Goal: Information Seeking & Learning: Learn about a topic

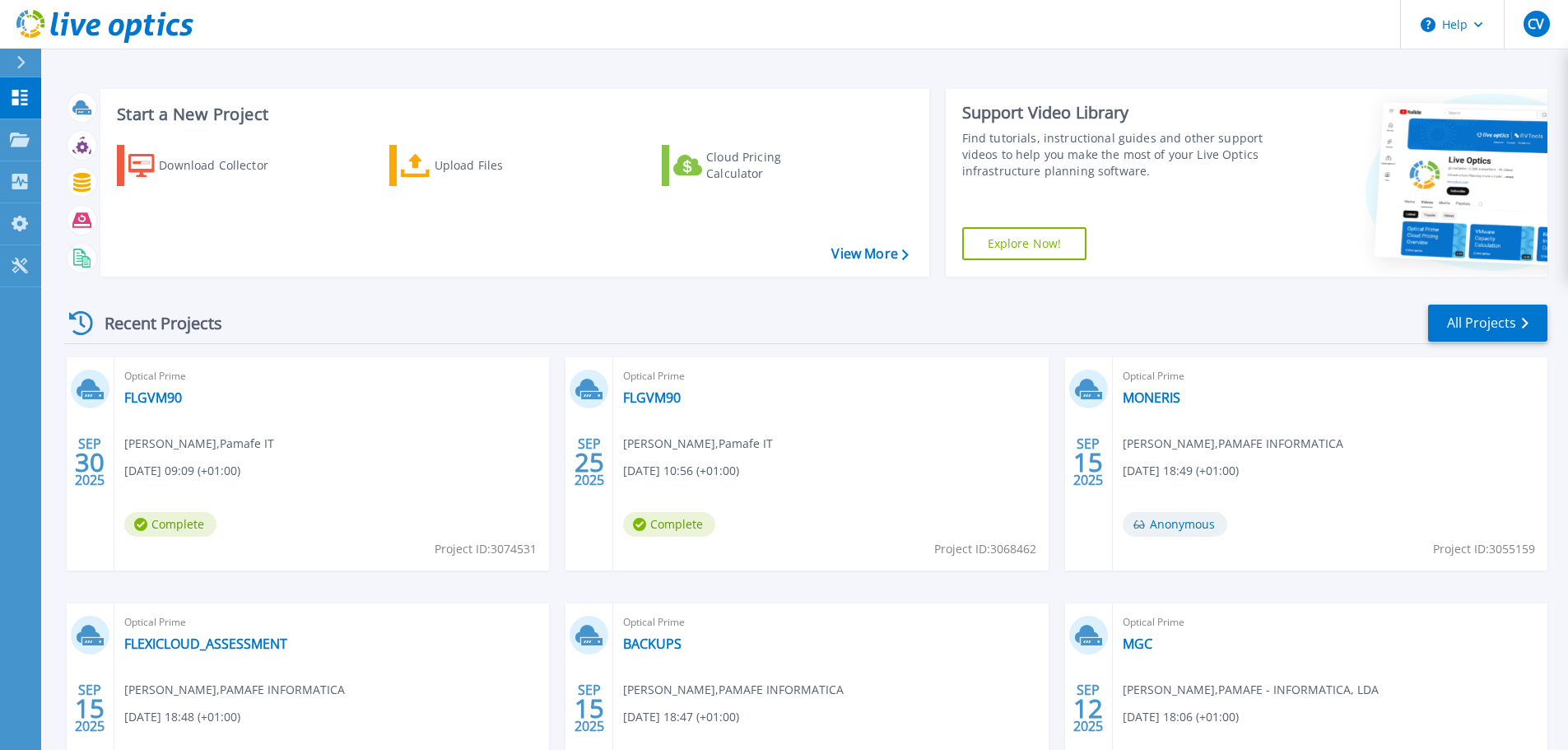
click at [155, 408] on div "Optical Prime FLGVM90 Carlos vaz , Pamafe IT 09/30/2025, 09:09 (+01:00) Complet…" at bounding box center [332, 464] width 434 height 213
click at [153, 400] on link "FLGVM90" at bounding box center [153, 398] width 58 height 17
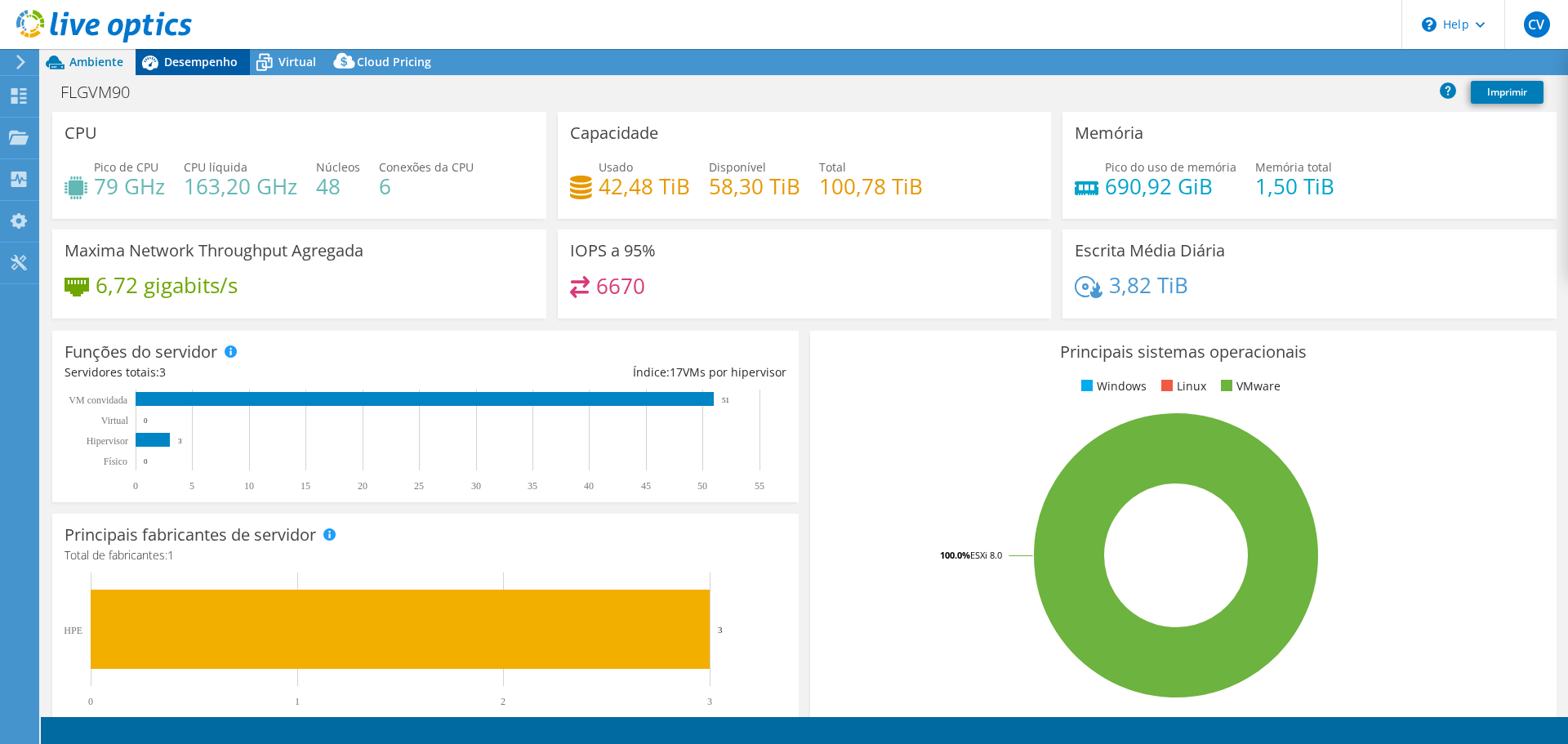
click at [175, 65] on span "Desempenho" at bounding box center [201, 61] width 74 height 16
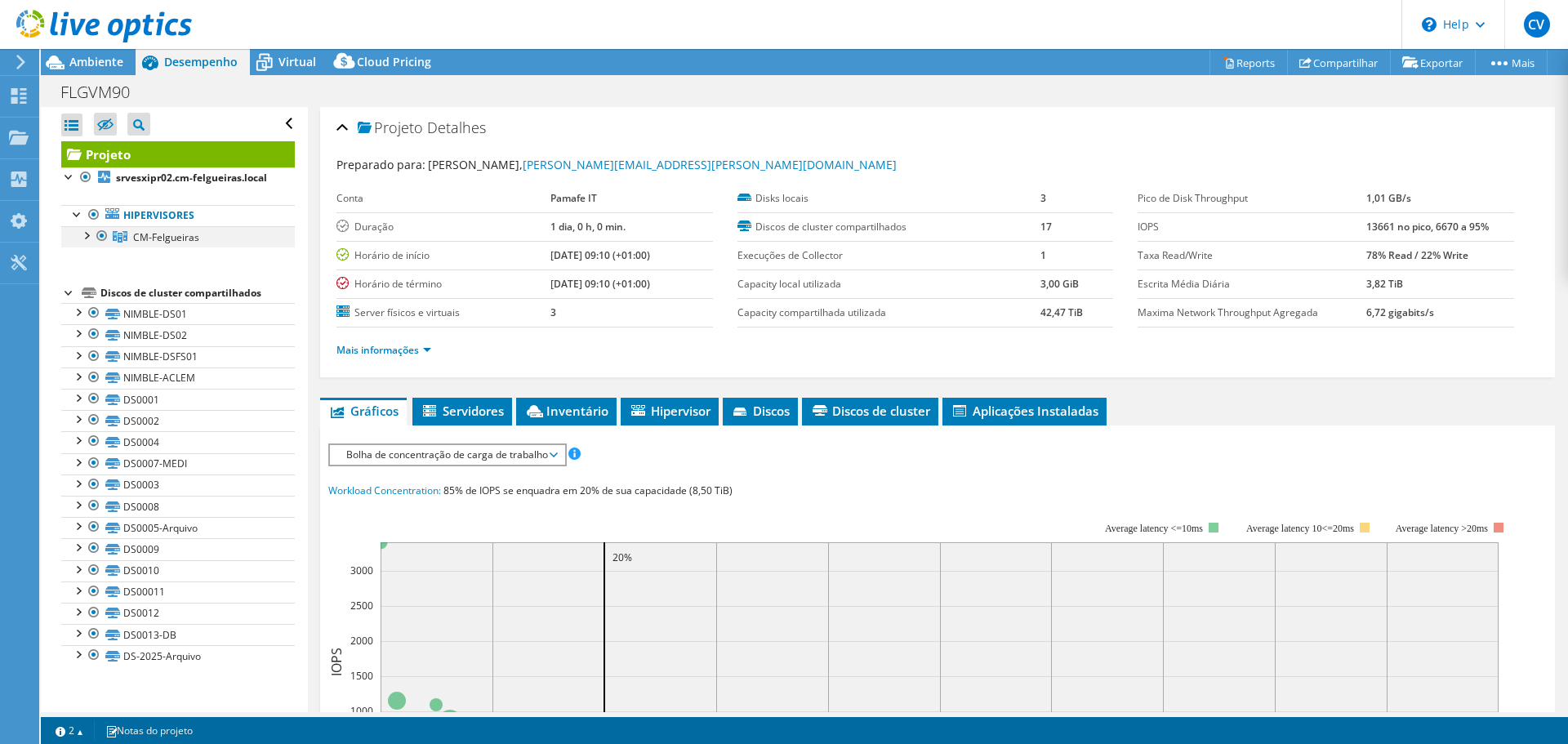
click at [80, 243] on div at bounding box center [86, 234] width 17 height 17
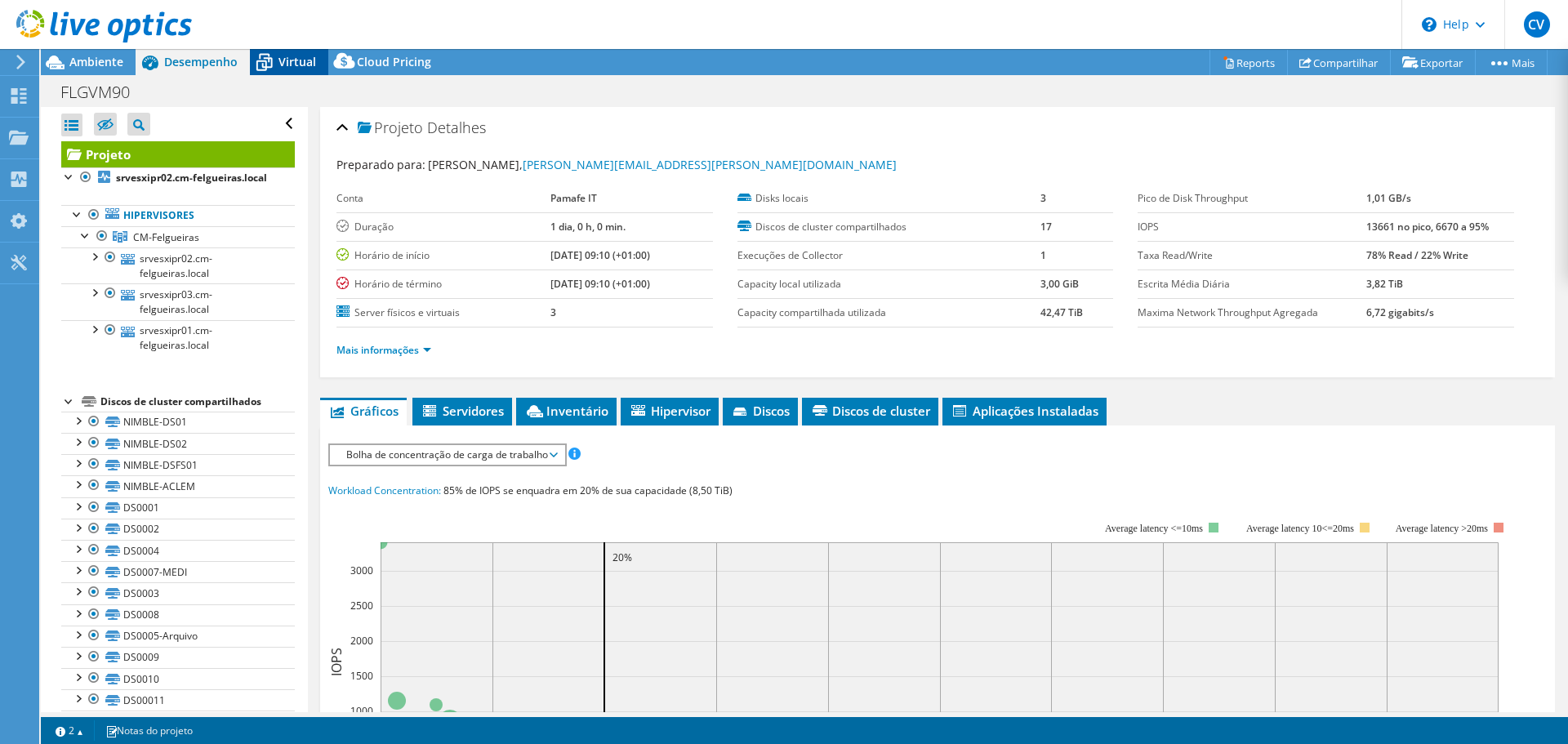
click at [300, 55] on span "Virtual" at bounding box center [297, 61] width 37 height 16
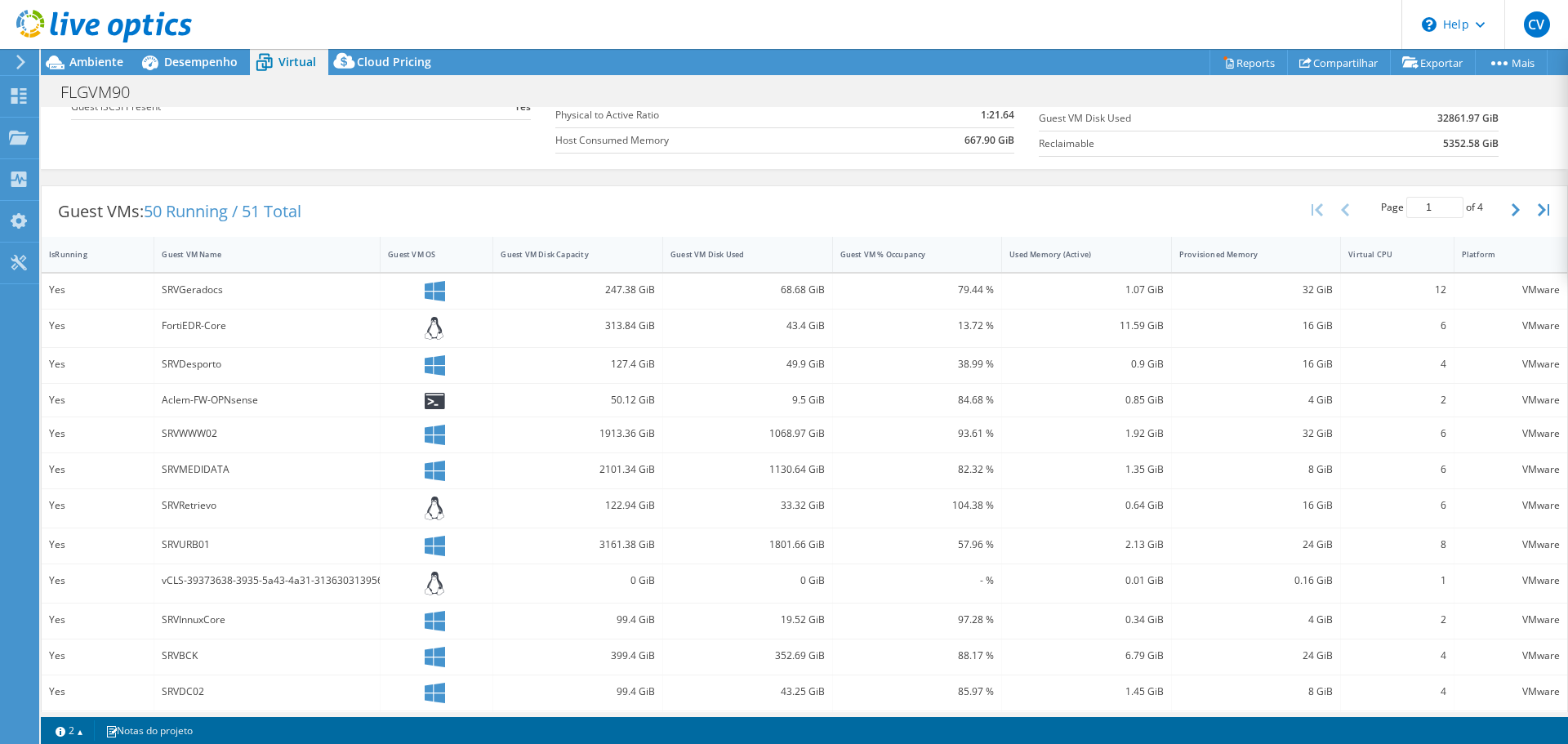
scroll to position [244, 0]
click at [401, 243] on div "Guest VM OS" at bounding box center [426, 254] width 92 height 26
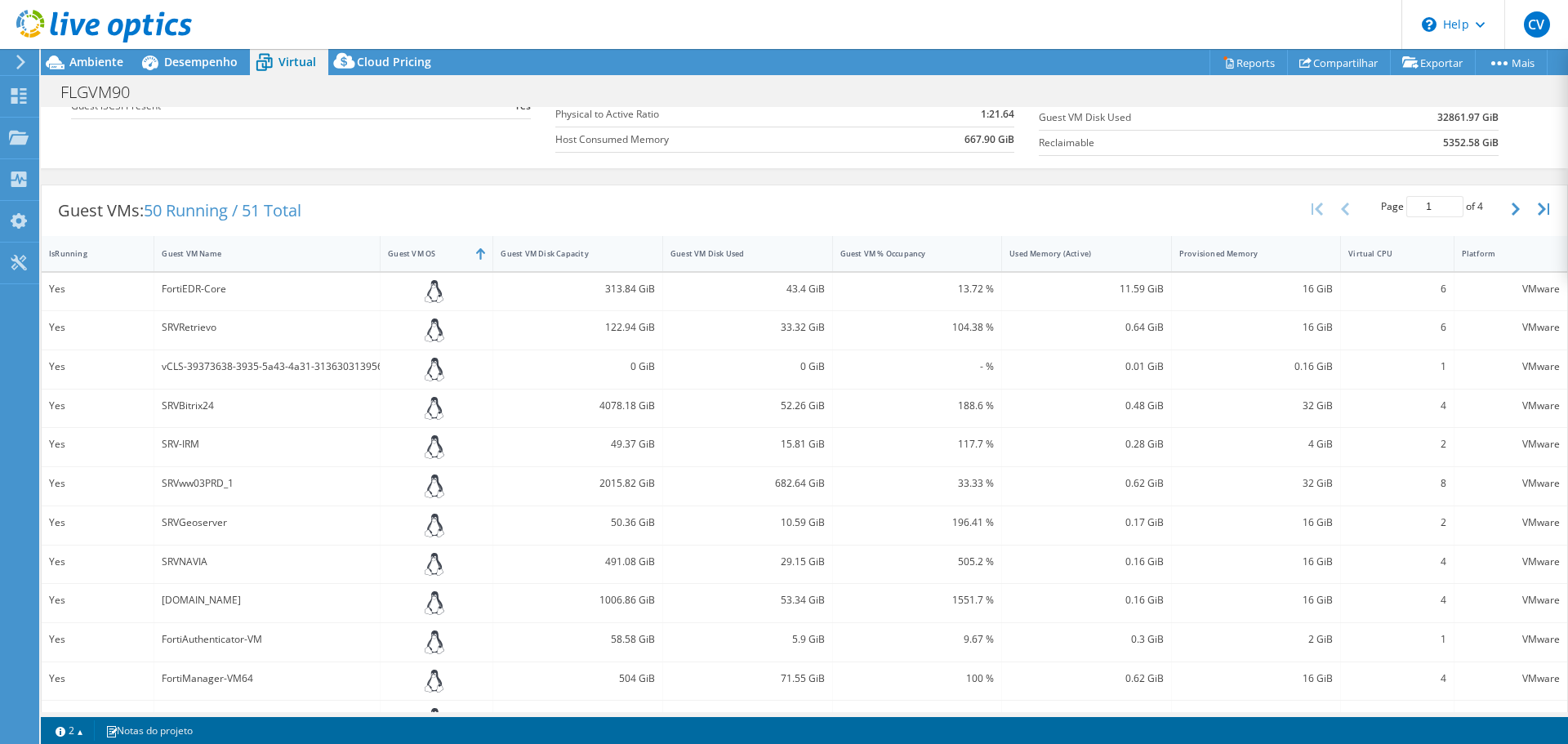
scroll to position [0, 0]
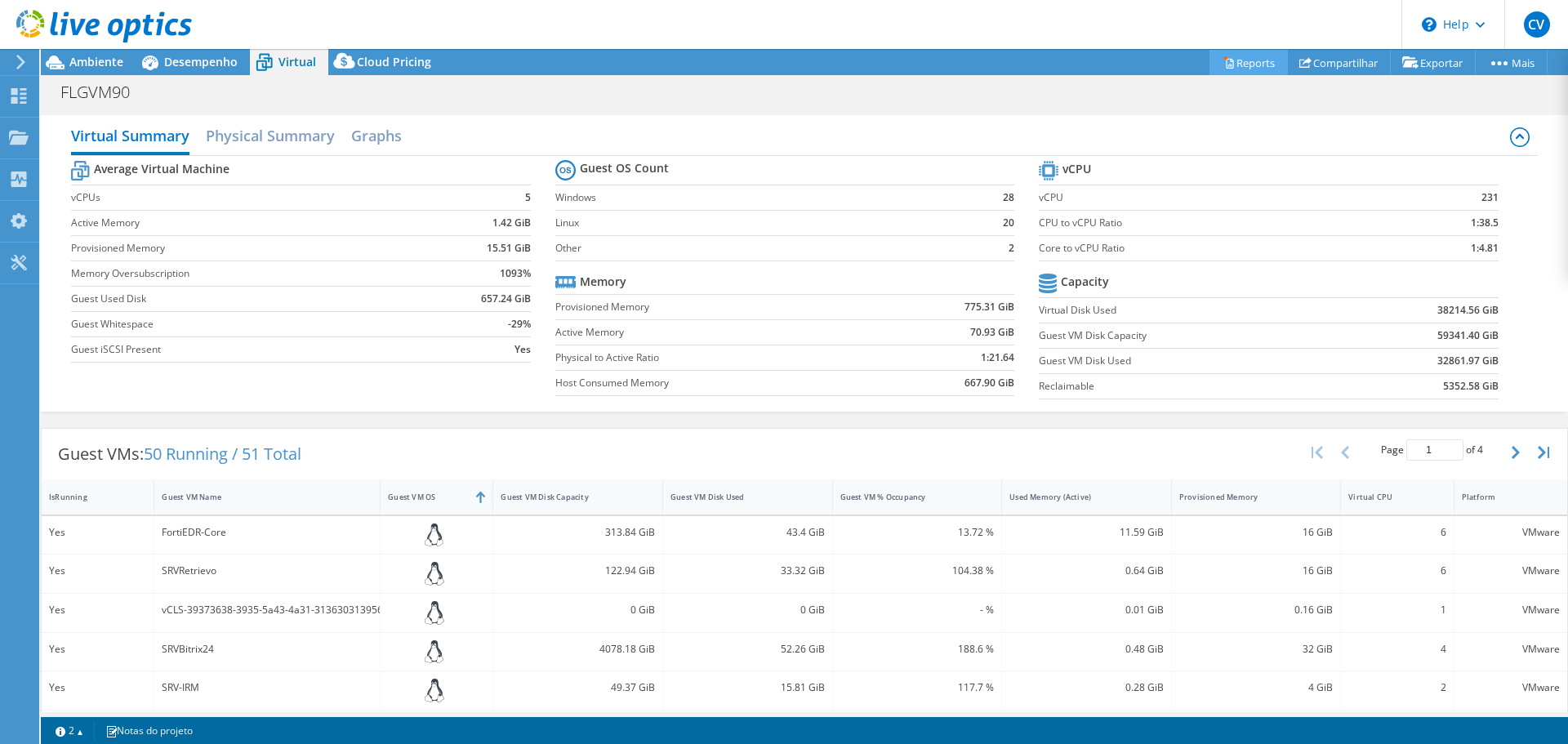
click at [1230, 59] on link "Reports" at bounding box center [1248, 62] width 79 height 26
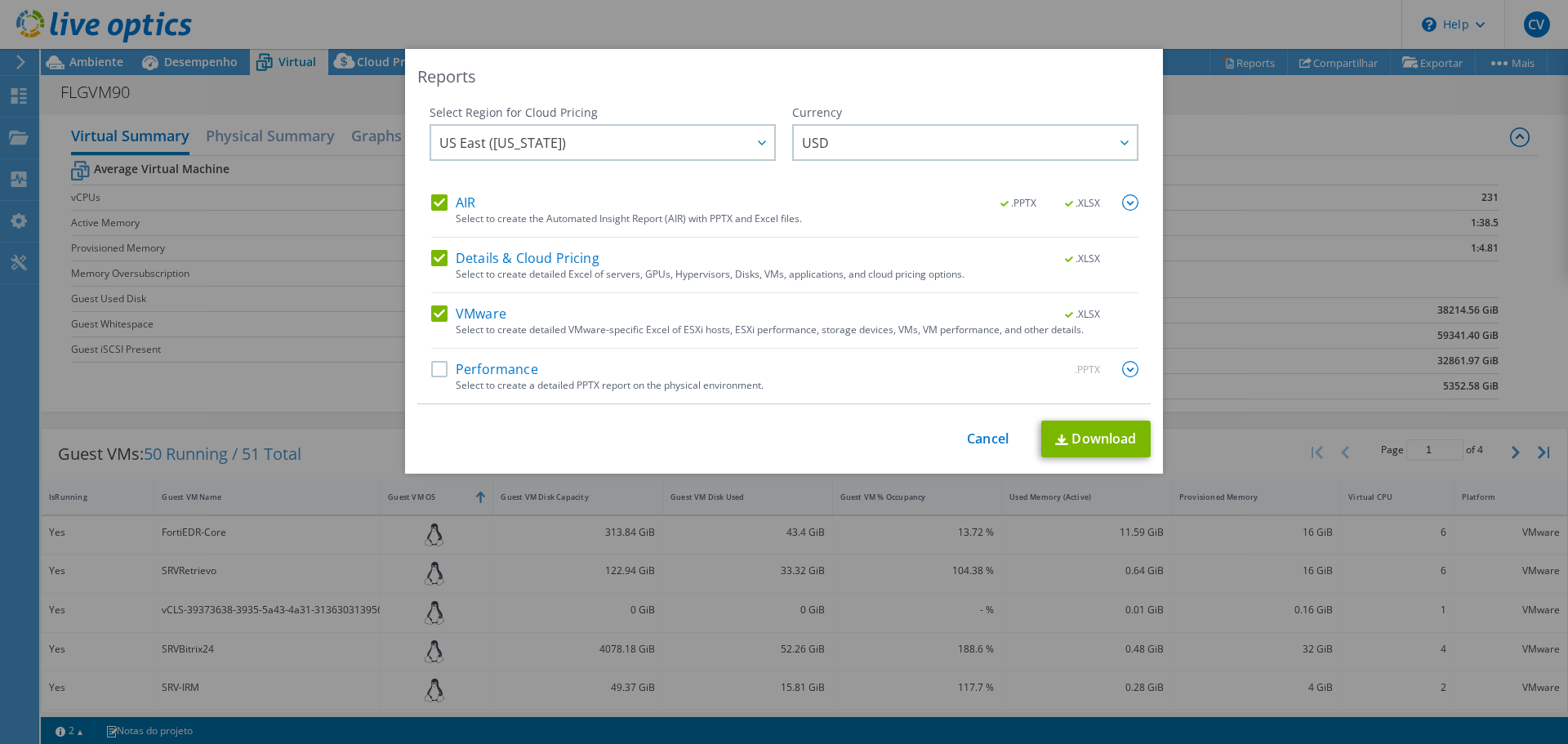
click at [444, 372] on label "Performance" at bounding box center [484, 370] width 107 height 17
click at [0, 0] on input "Performance" at bounding box center [0, 0] width 0 height 0
click at [1048, 437] on link "Download" at bounding box center [1096, 439] width 109 height 36
click at [984, 433] on link "Cancel" at bounding box center [988, 438] width 41 height 16
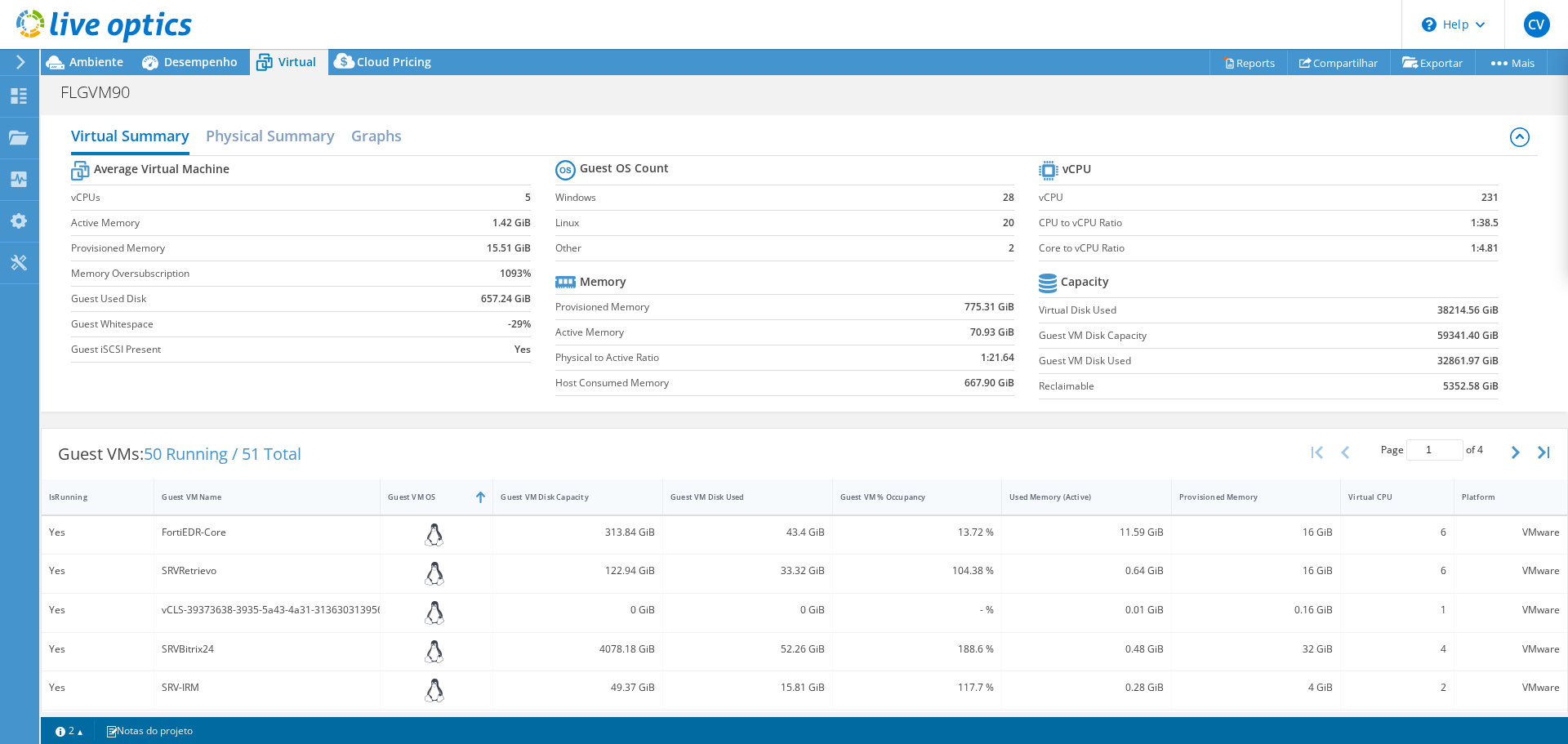
click at [92, 7] on div at bounding box center [96, 27] width 192 height 55
click at [83, 19] on use at bounding box center [104, 26] width 176 height 32
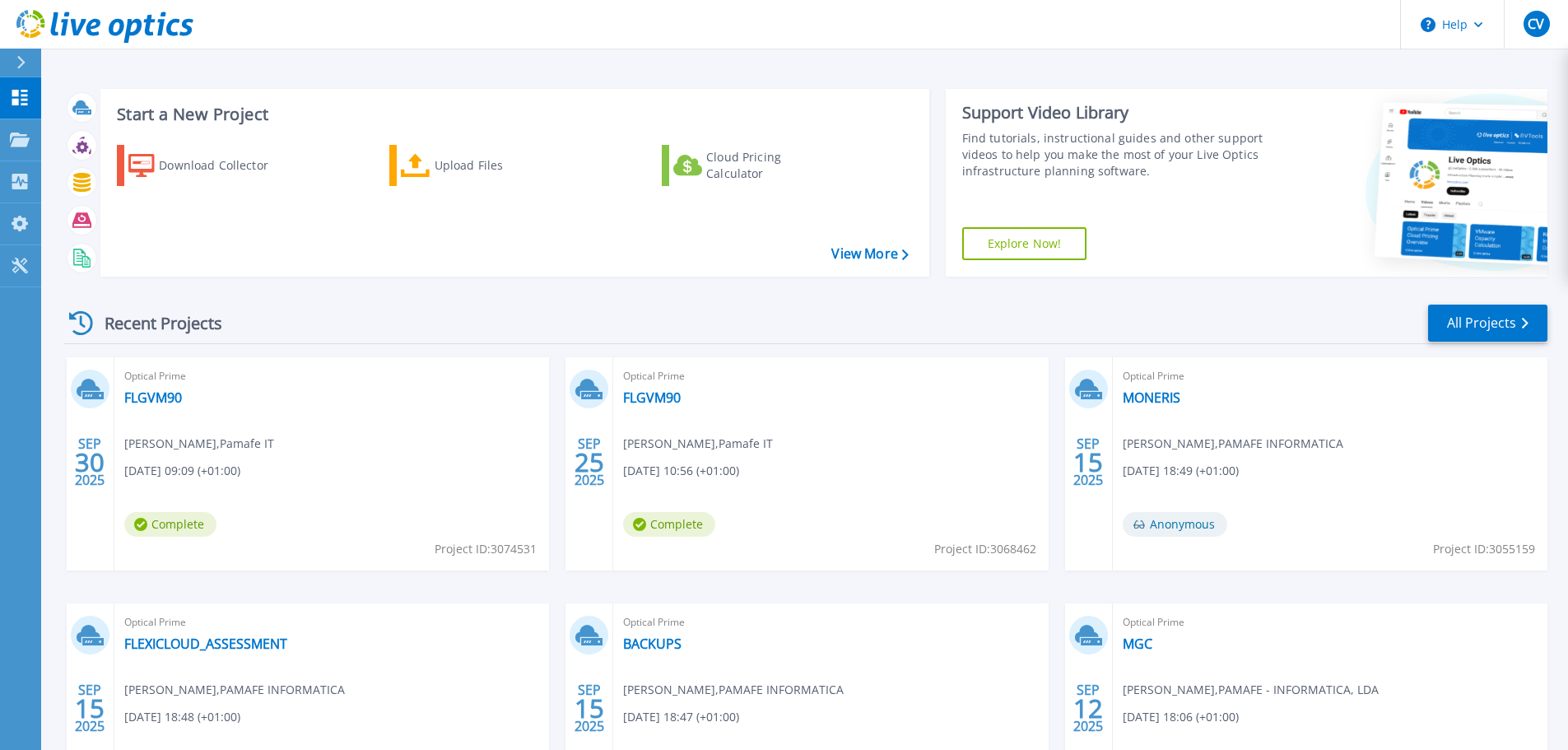
scroll to position [162, 0]
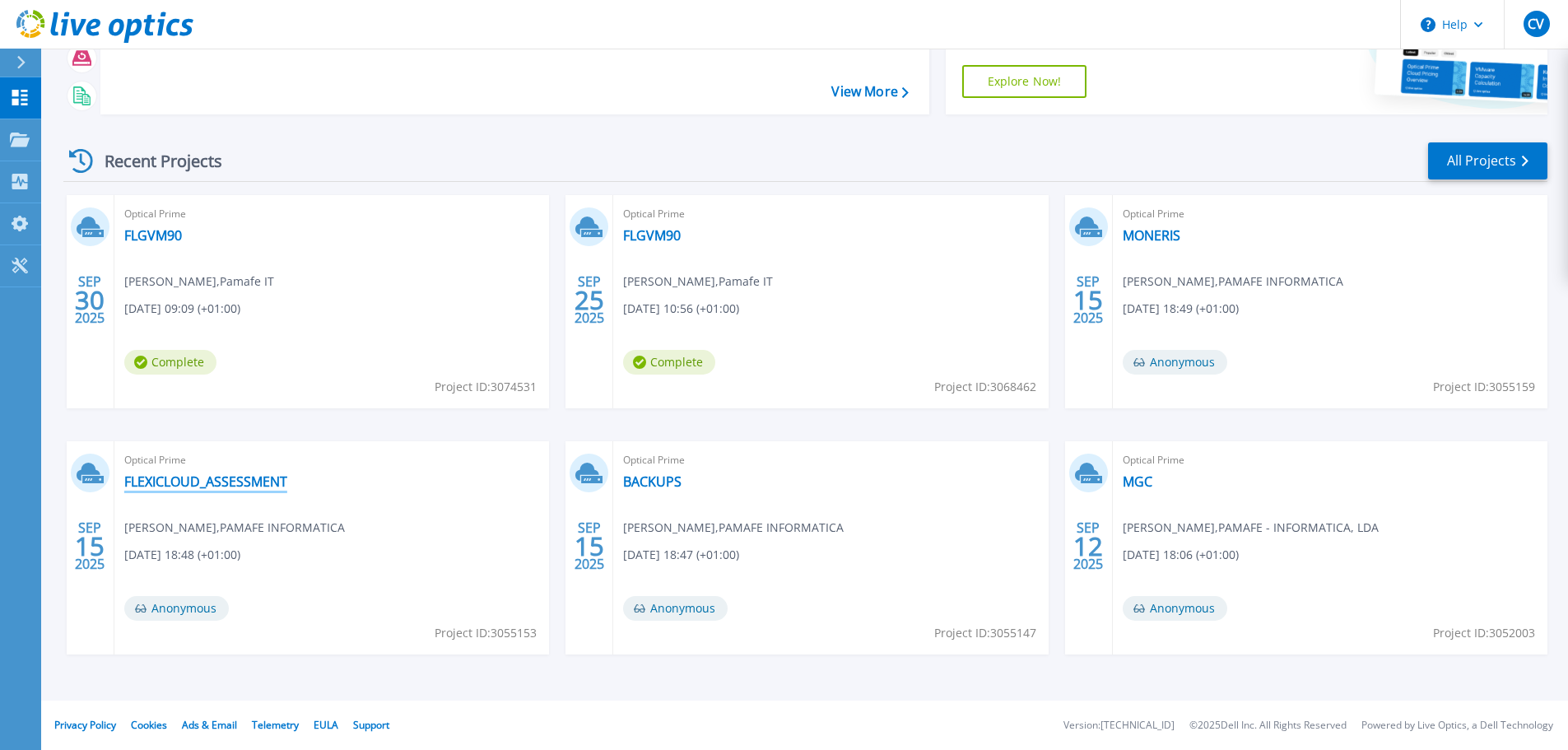
click at [247, 482] on link "FLEXICLOUD_ASSESSMENT" at bounding box center [206, 482] width 163 height 17
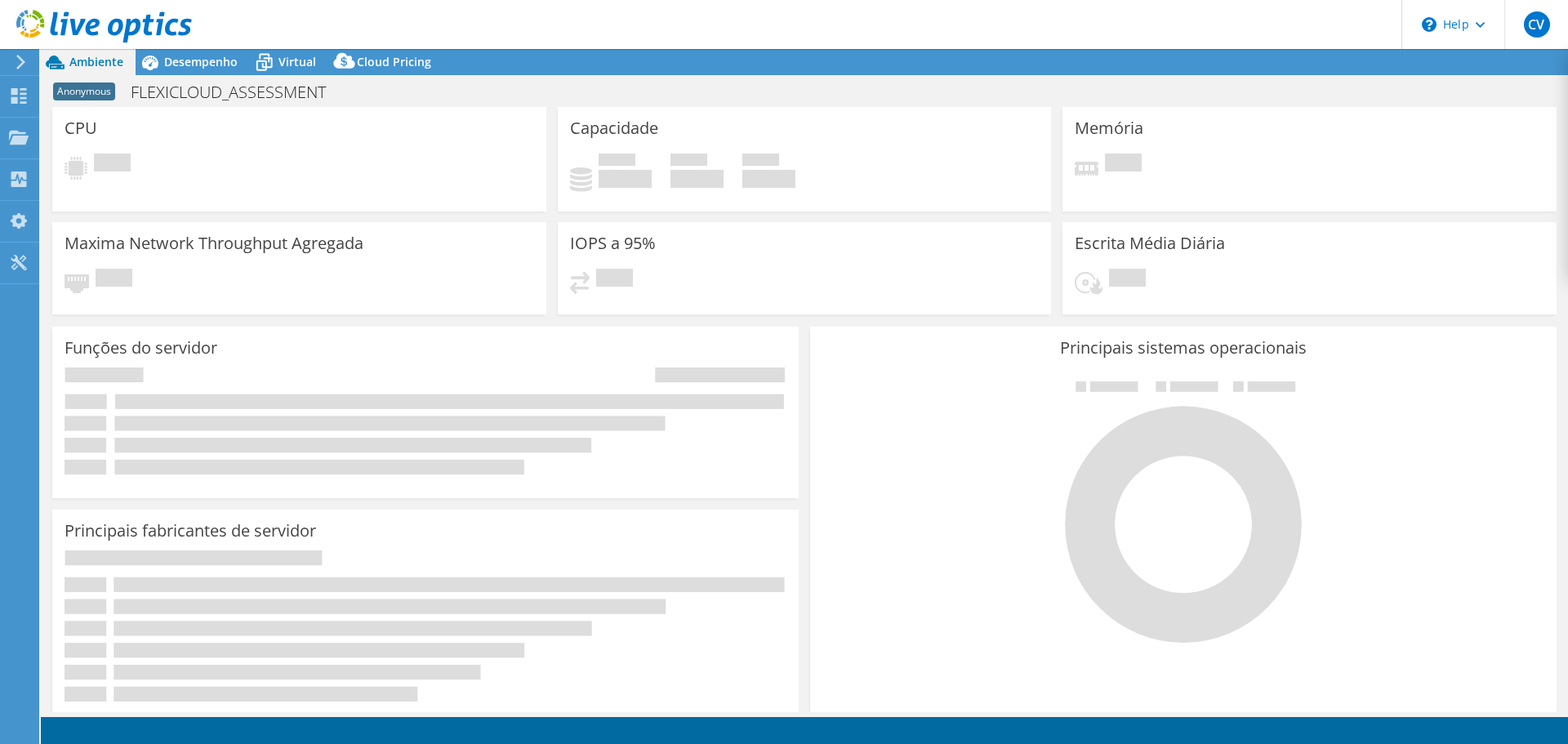
select select "USD"
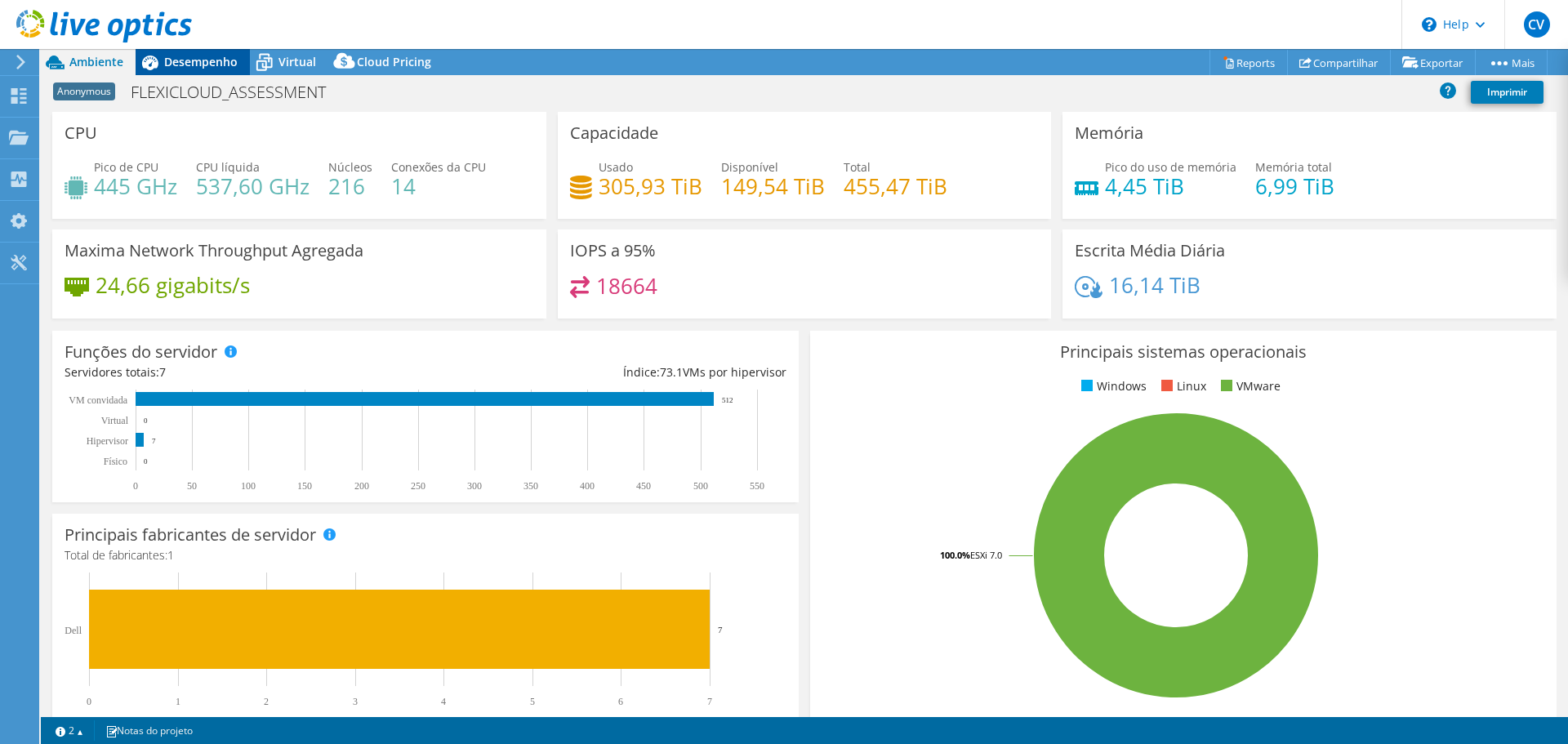
click at [199, 65] on span "Desempenho" at bounding box center [201, 61] width 74 height 16
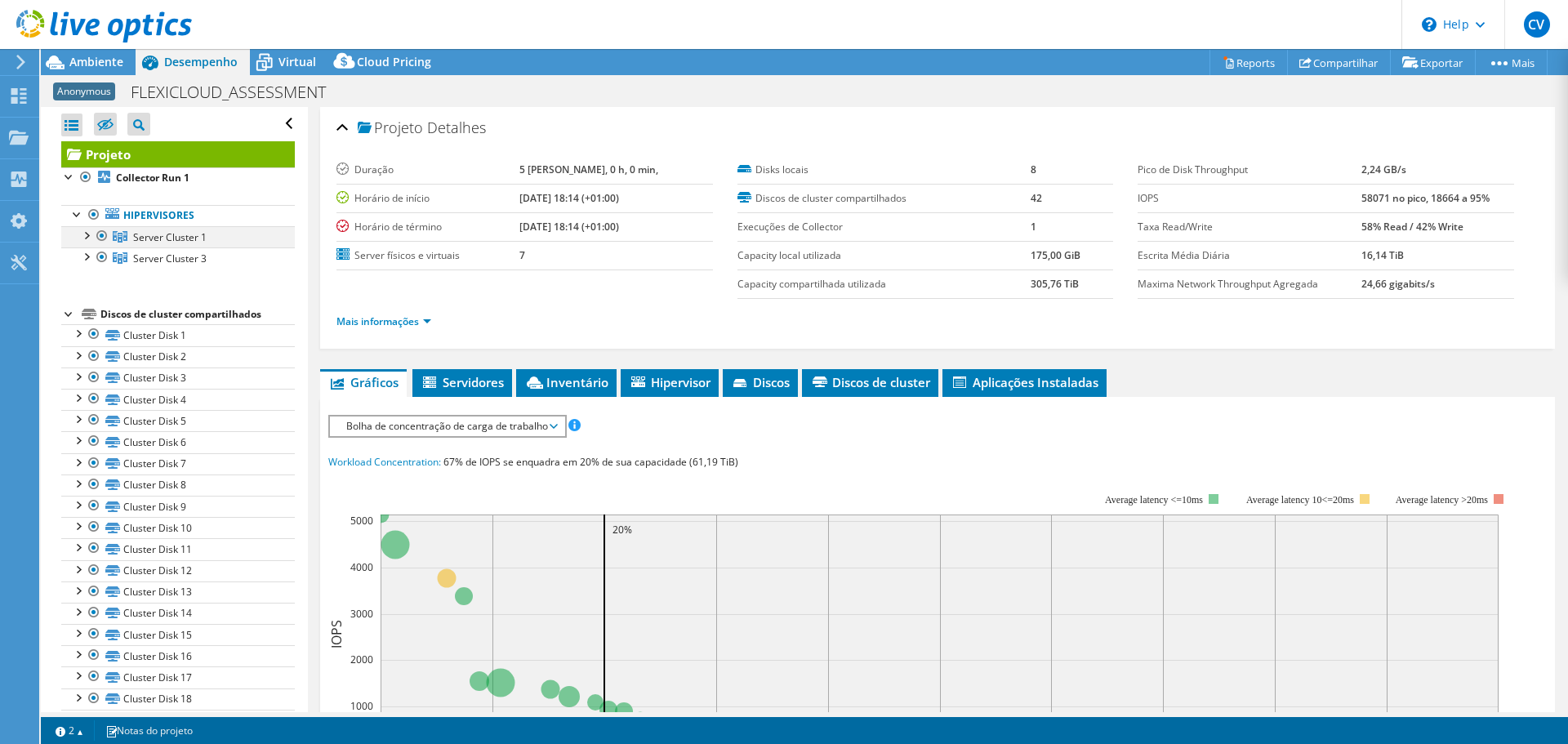
click at [84, 235] on div at bounding box center [86, 234] width 17 height 17
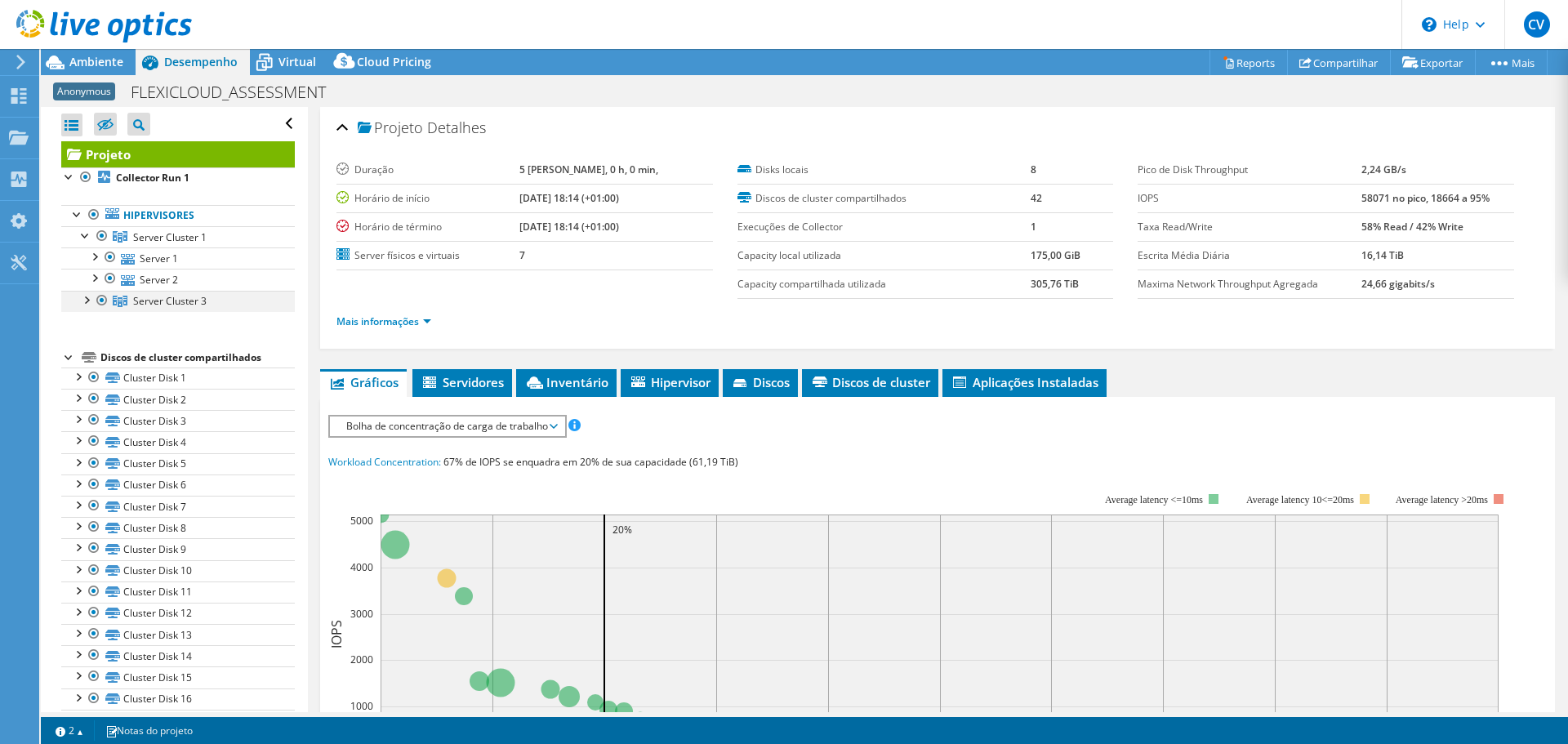
click at [85, 296] on div at bounding box center [86, 299] width 17 height 17
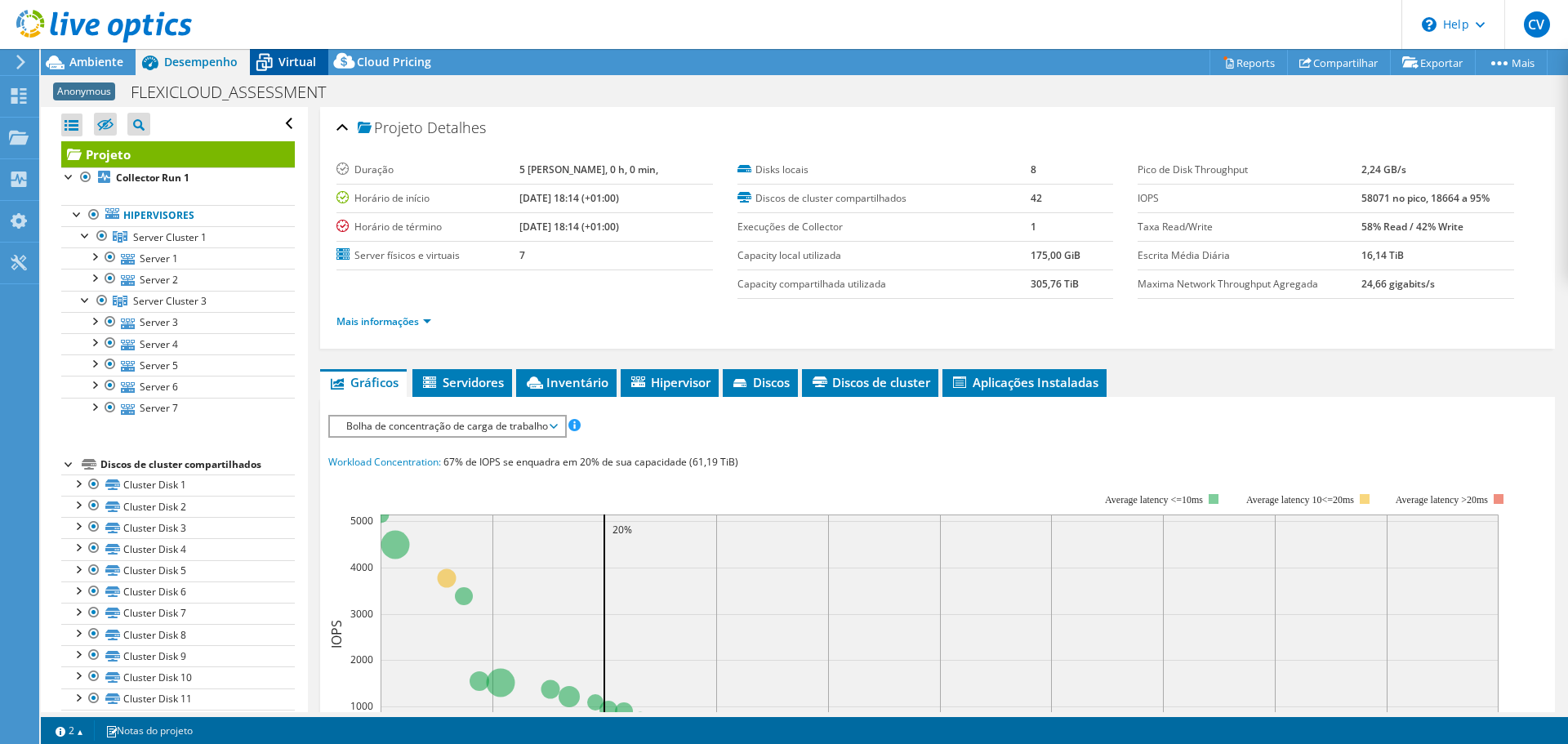
click at [285, 72] on div "Virtual" at bounding box center [289, 62] width 79 height 27
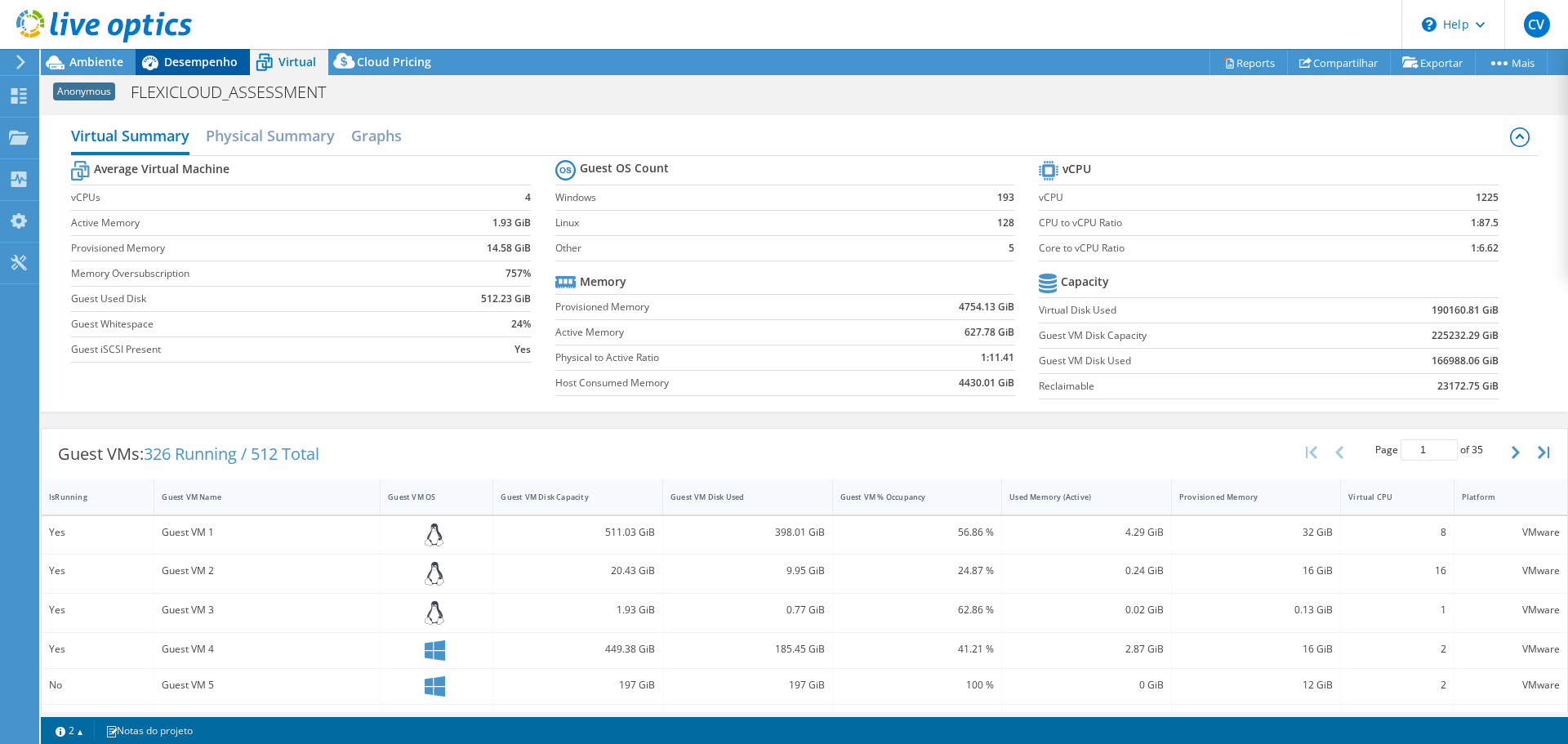
click at [165, 62] on span "Desempenho" at bounding box center [201, 61] width 74 height 16
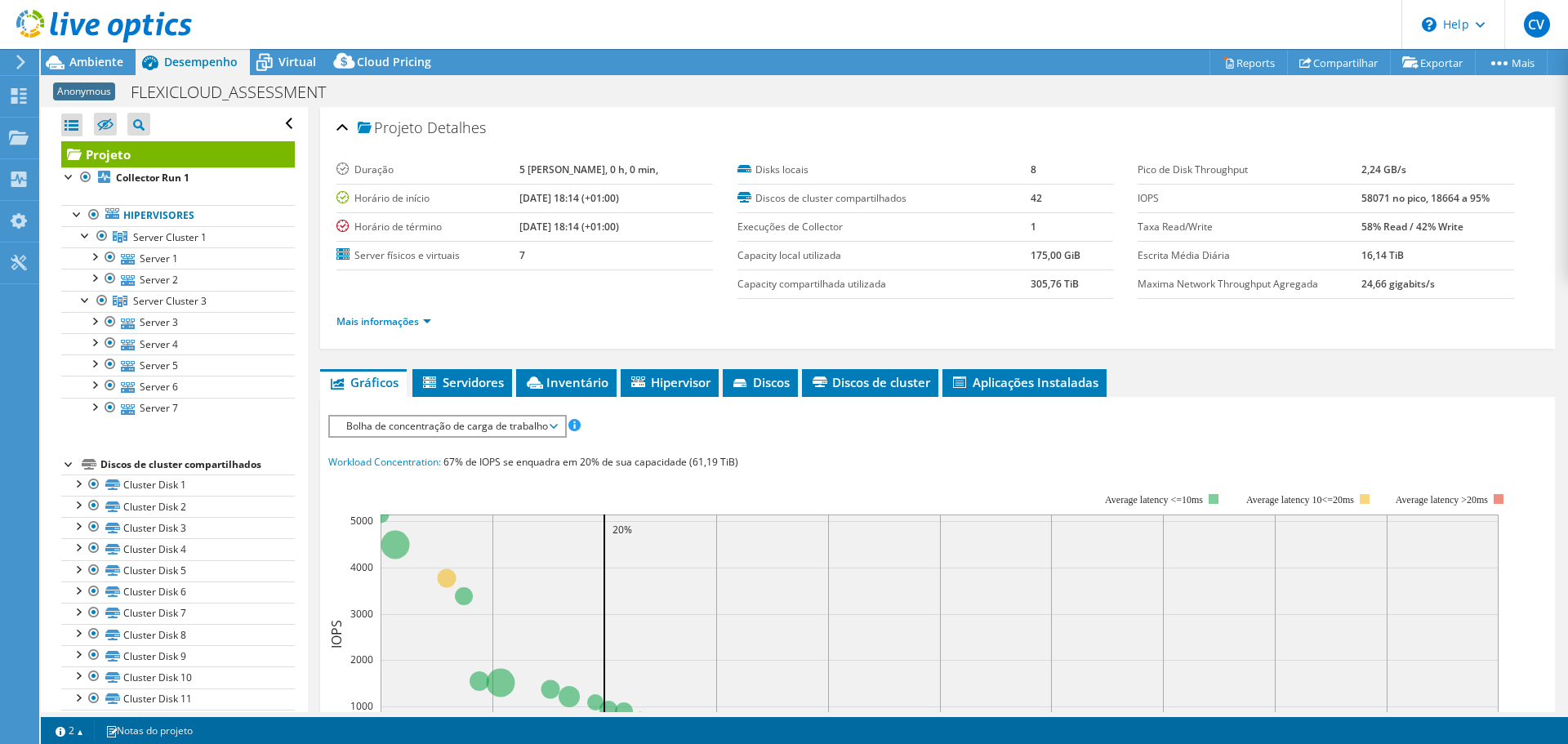
click at [445, 431] on span "Bolha de concentração de carga de trabalho" at bounding box center [447, 427] width 218 height 20
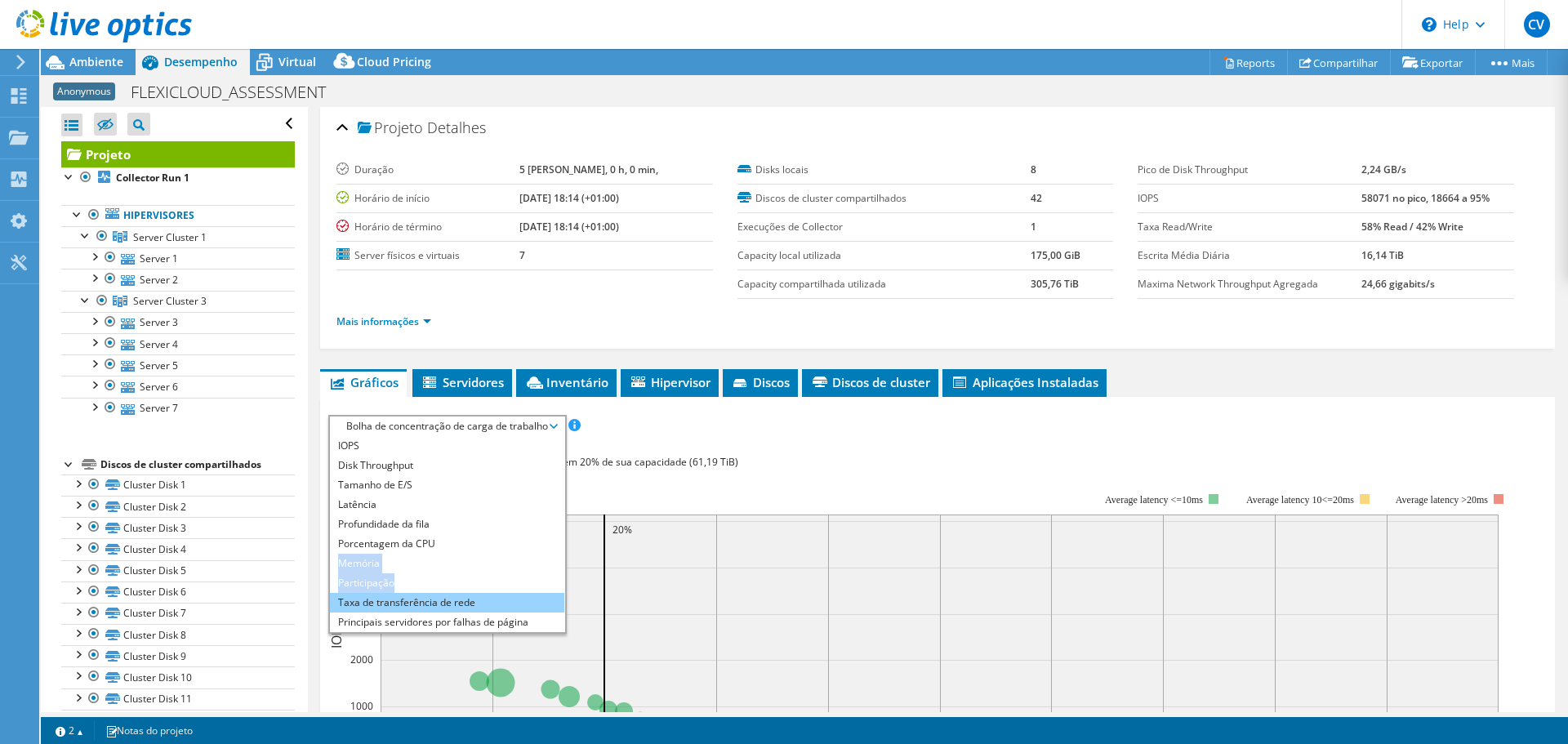
drag, startPoint x: 442, startPoint y: 552, endPoint x: 440, endPoint y: 597, distance: 45.0
click at [440, 597] on ul "IOPS Disk Throughput Tamanho de E/S Latência Profundidade da fila Porcentagem d…" at bounding box center [447, 534] width 235 height 196
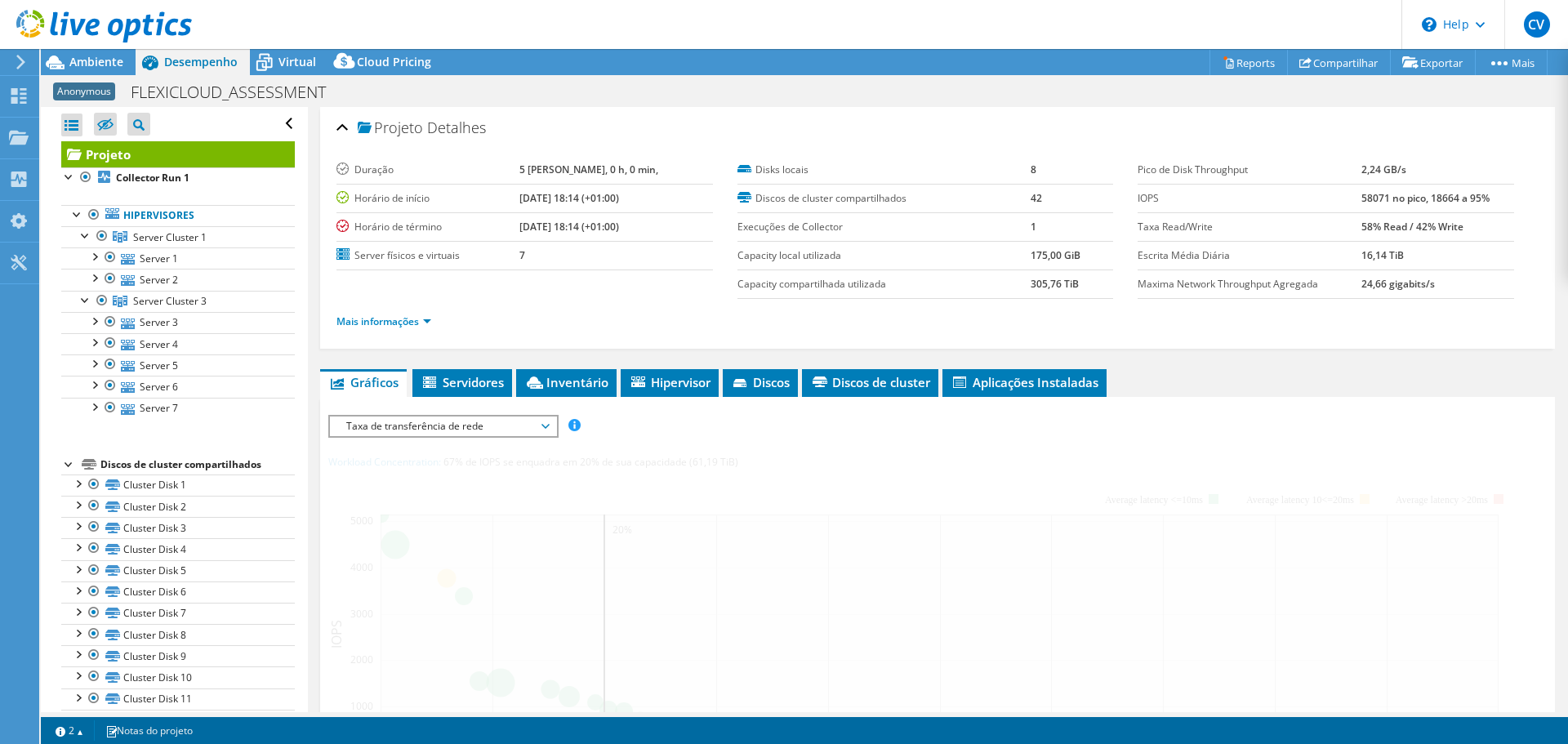
click at [394, 428] on span "Taxa de transferência de rede" at bounding box center [443, 427] width 210 height 20
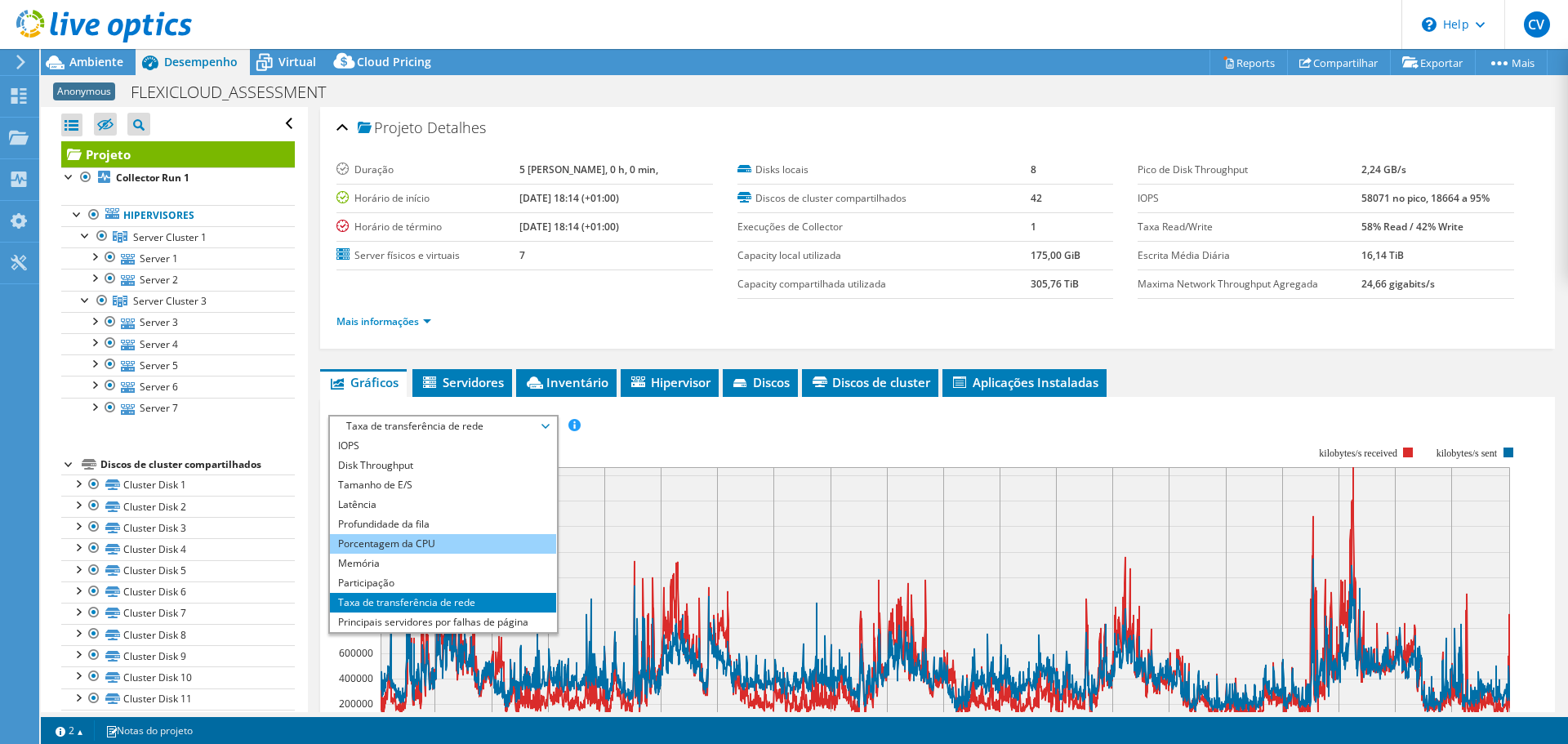
click at [392, 544] on li "Porcentagem da CPU" at bounding box center [443, 544] width 226 height 20
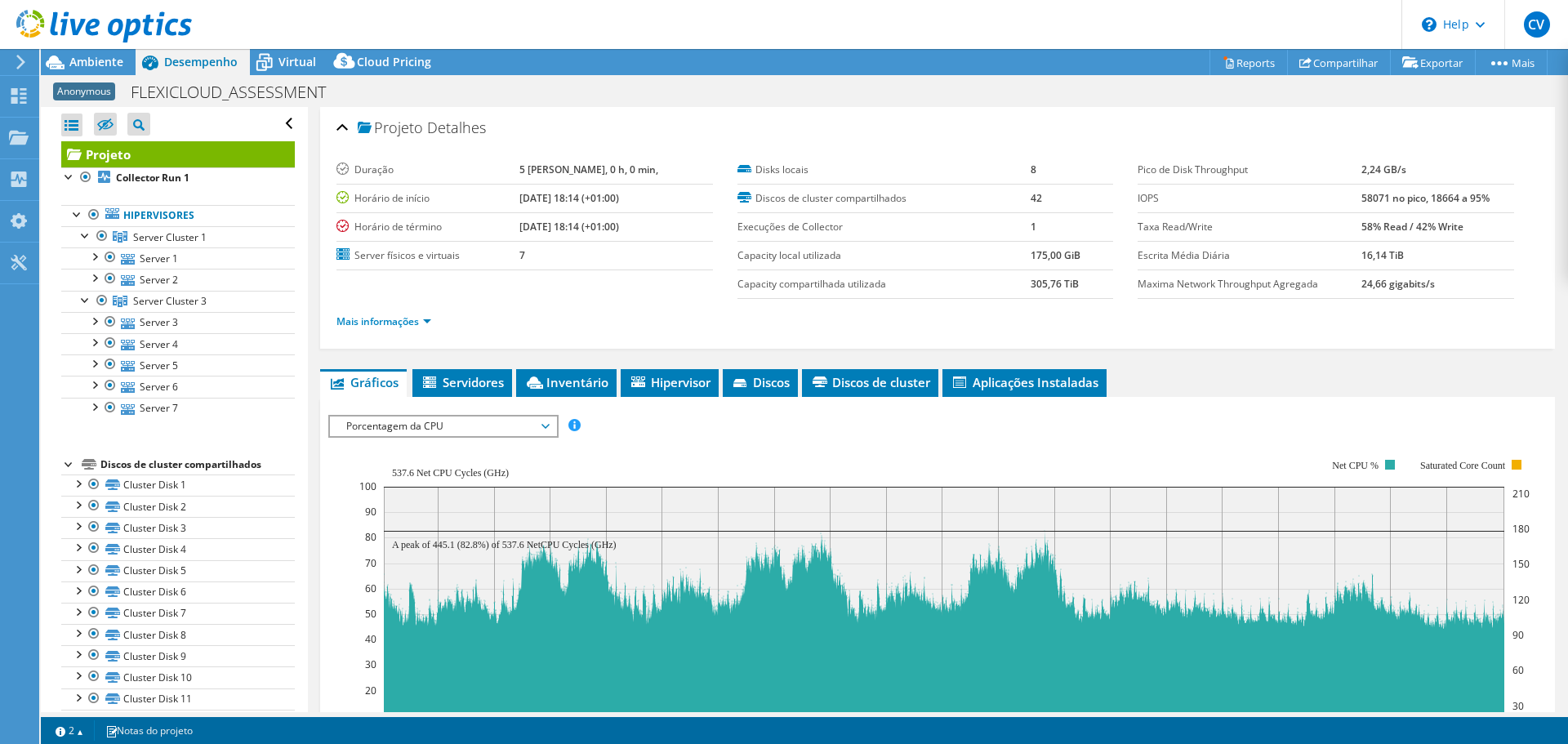
scroll to position [72, 0]
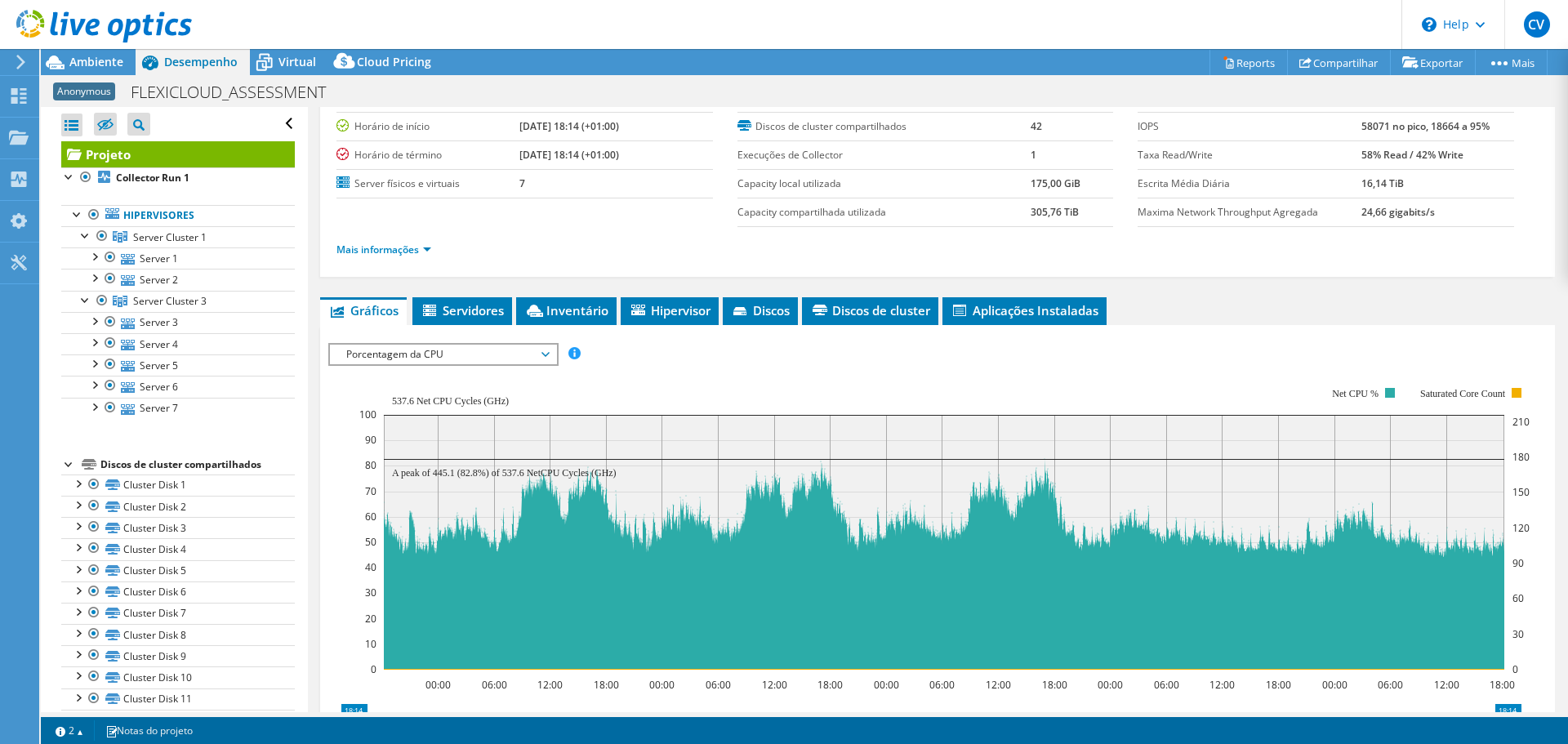
click at [477, 354] on span "Porcentagem da CPU" at bounding box center [443, 355] width 210 height 20
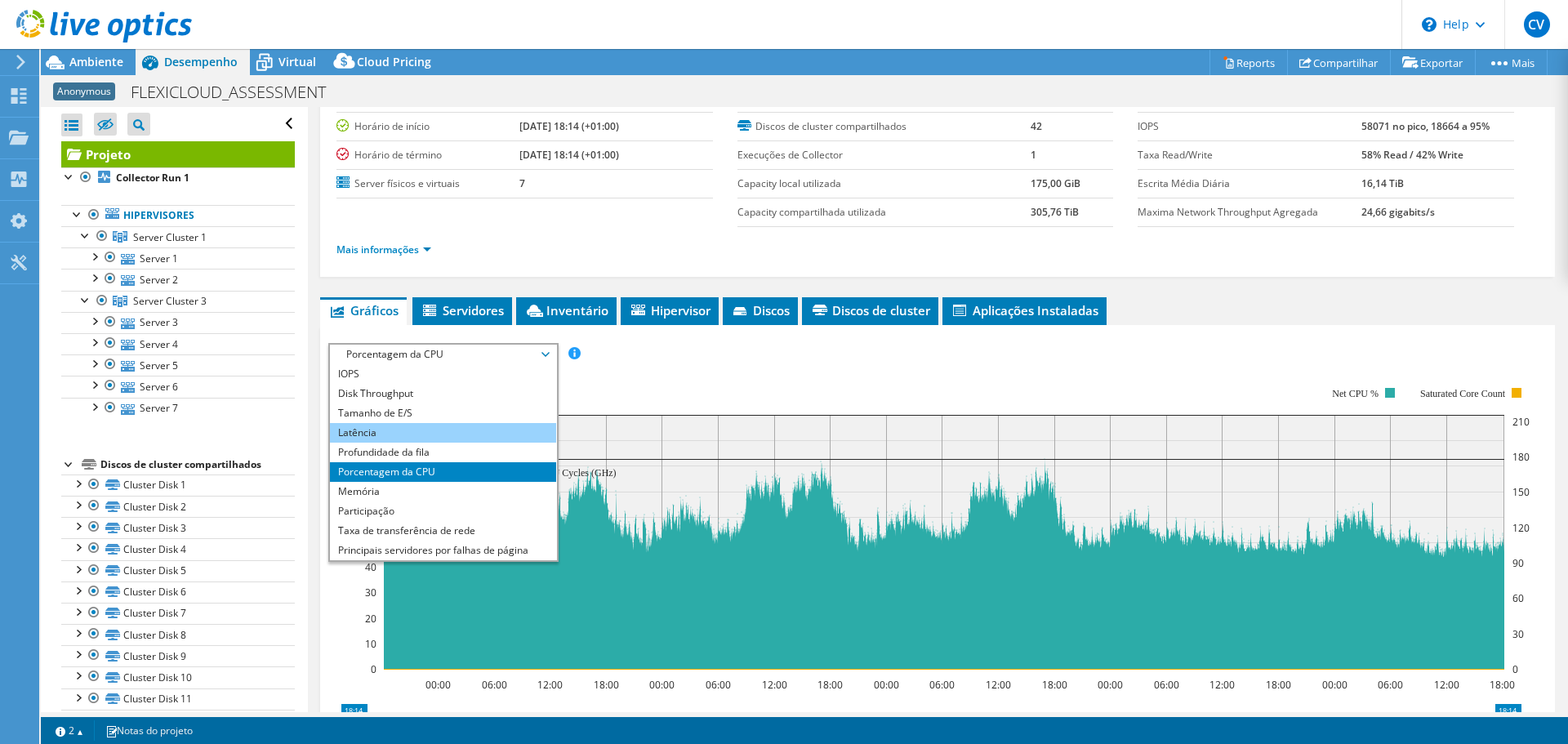
click at [433, 436] on li "Latência" at bounding box center [443, 432] width 226 height 20
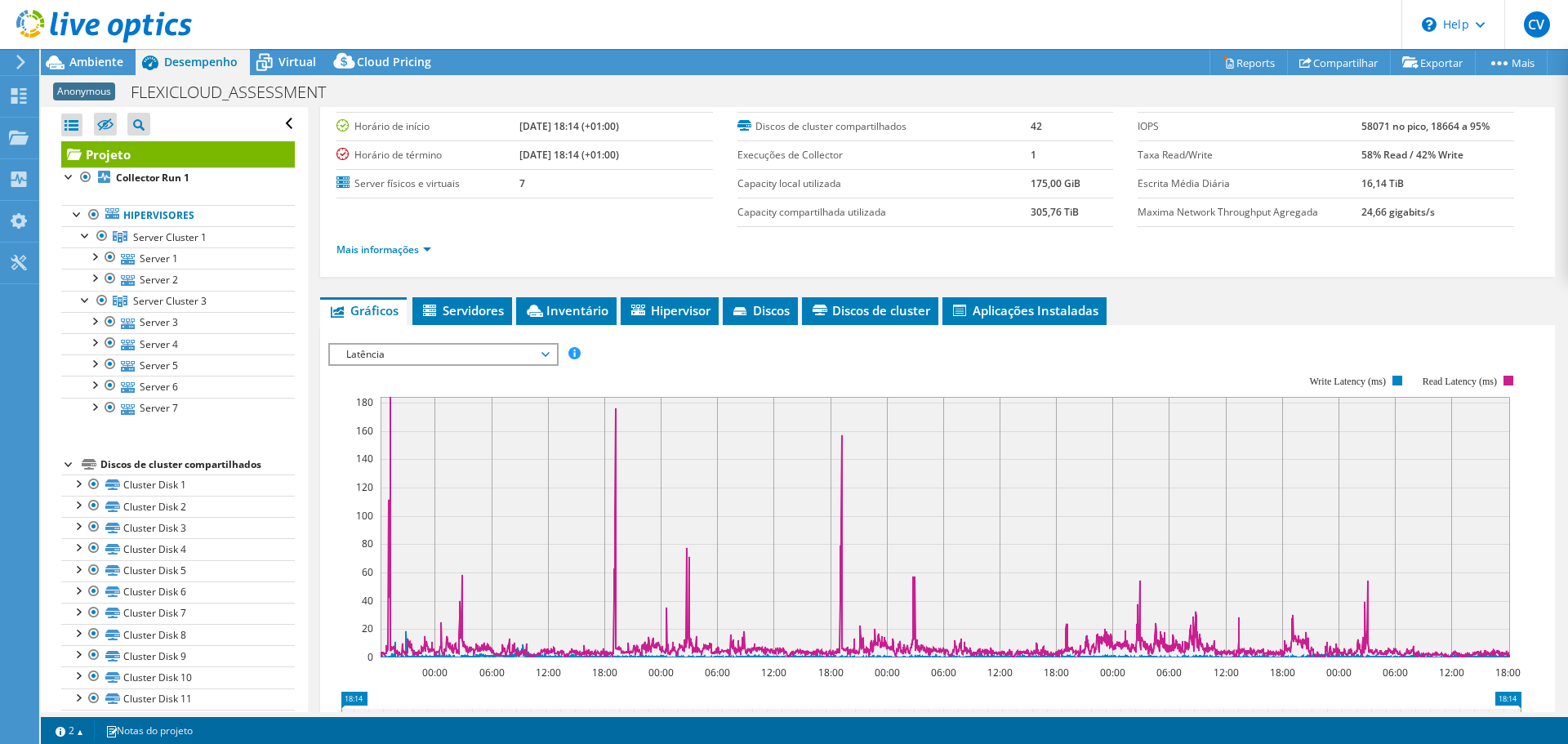
click at [453, 365] on div "Latência IOPS Disk Throughput Tamanho de E/S Latência Profundidade da fila Porc…" at bounding box center [443, 355] width 230 height 23
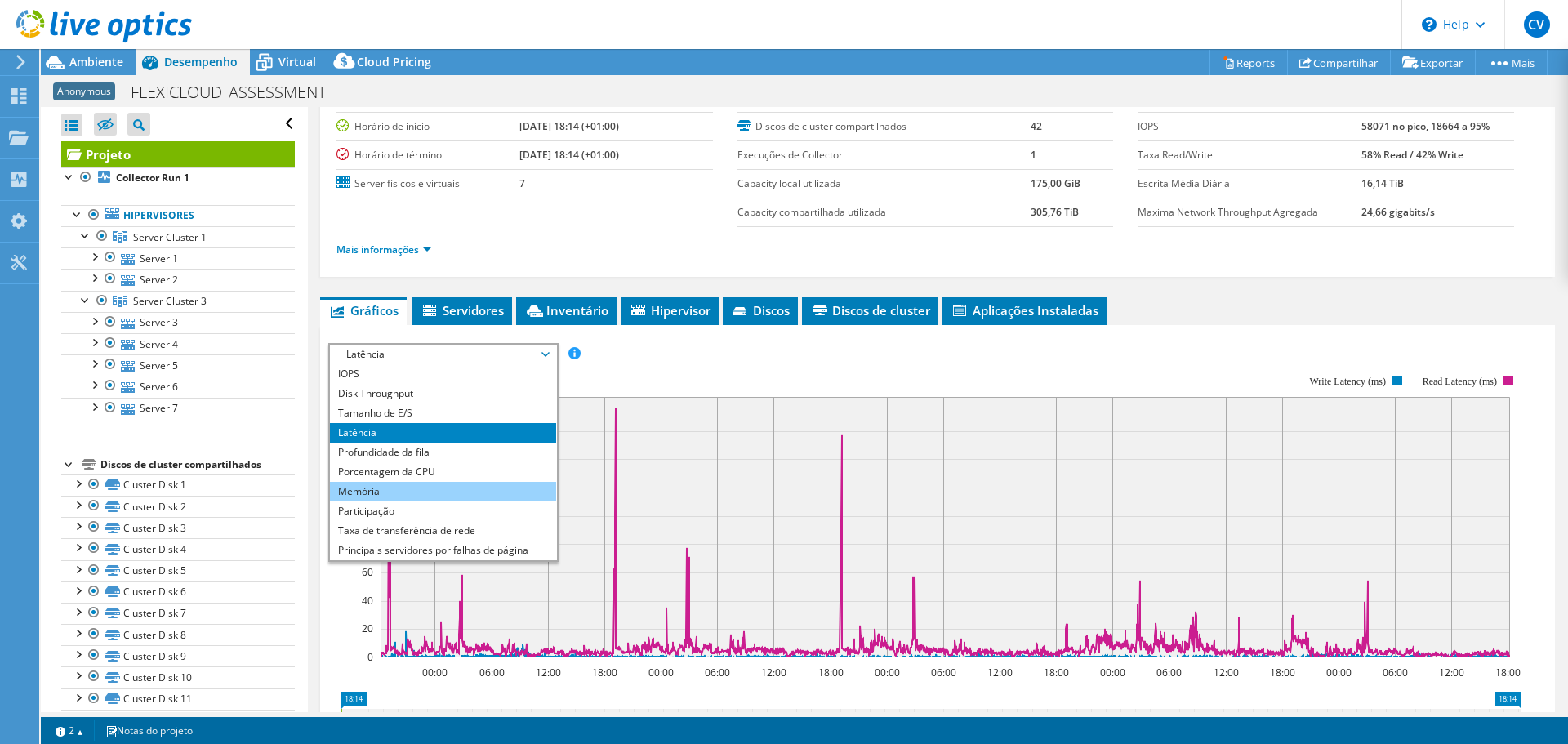
click at [440, 493] on li "Memória" at bounding box center [443, 491] width 226 height 20
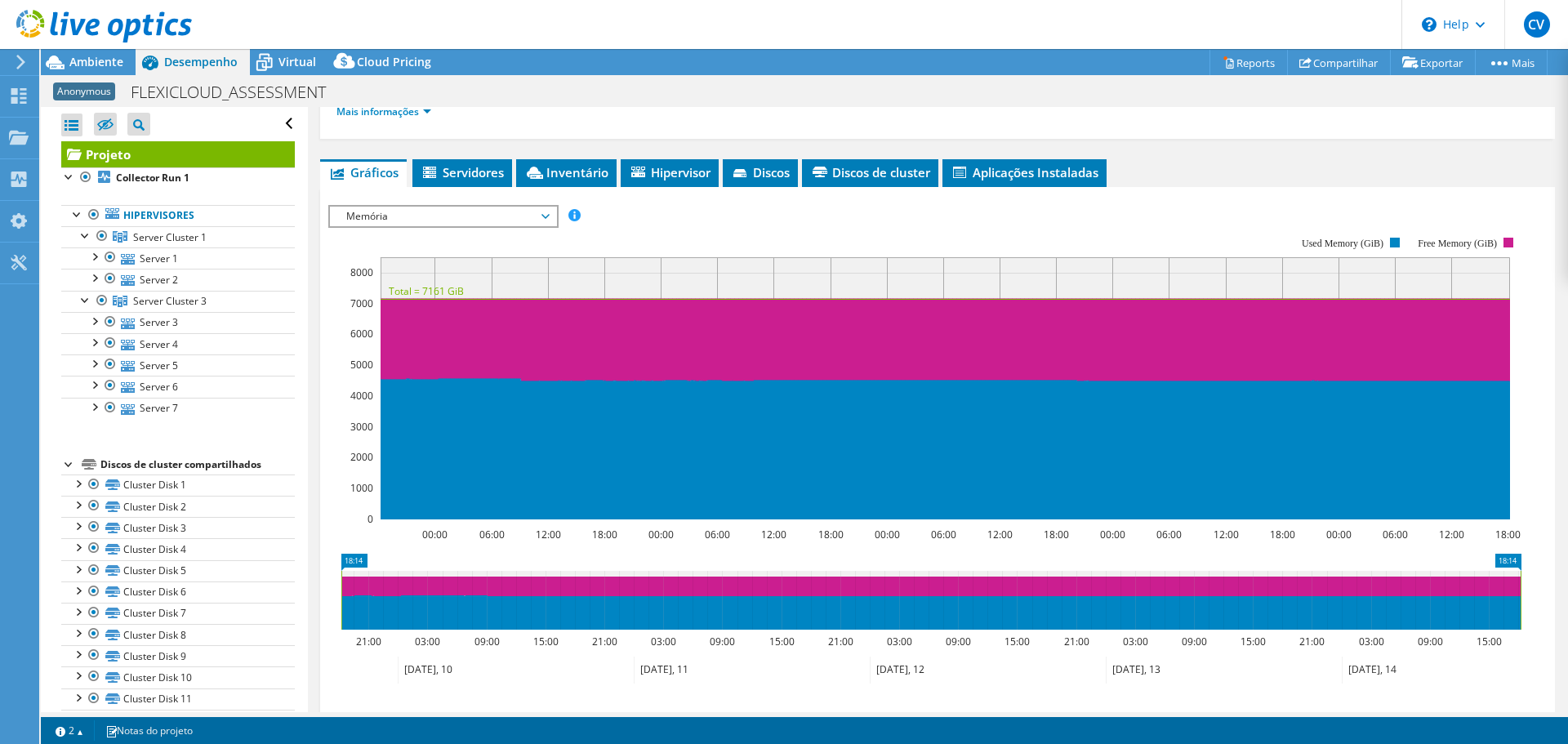
scroll to position [210, 0]
click at [733, 171] on li "Discos" at bounding box center [760, 173] width 75 height 28
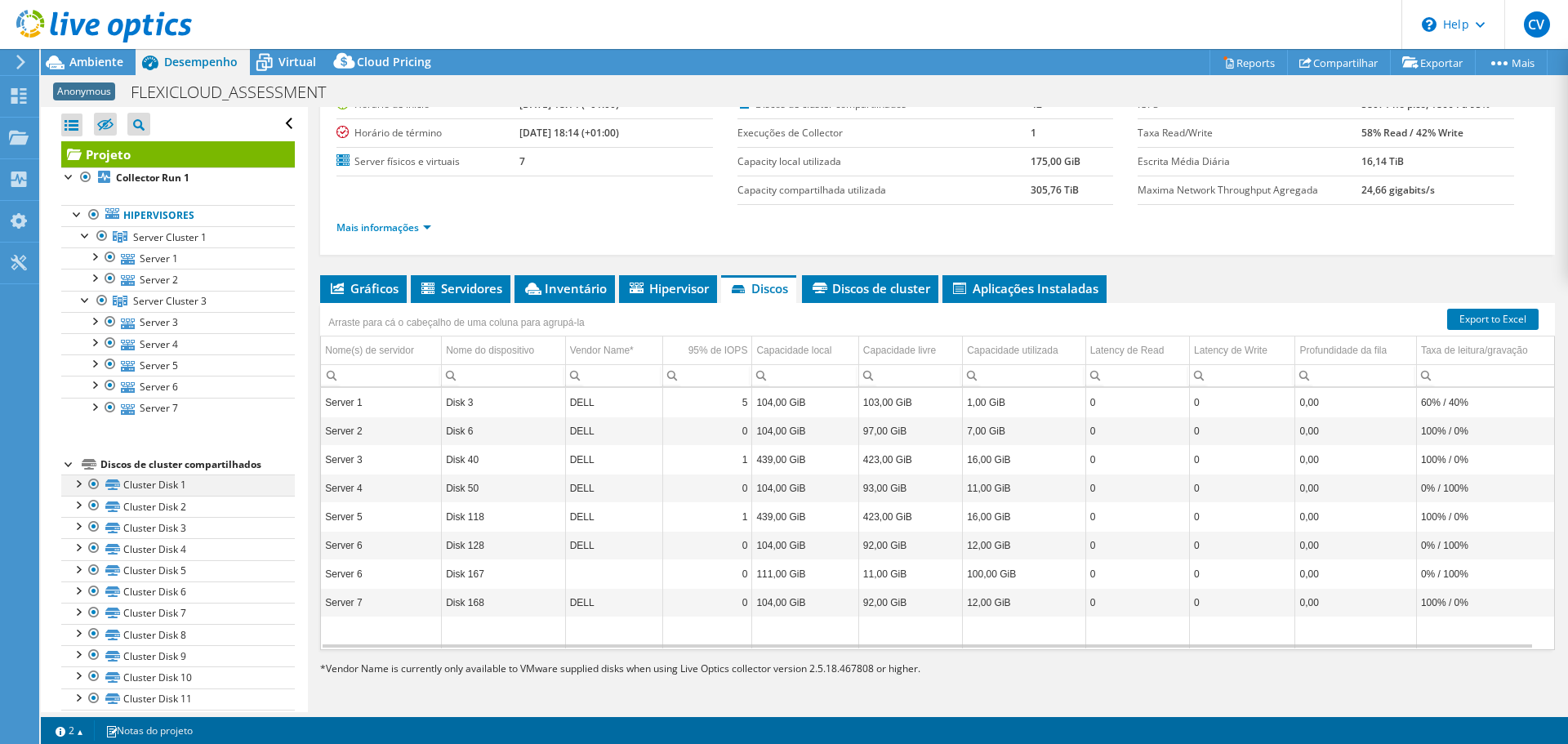
click at [76, 486] on div at bounding box center [78, 483] width 17 height 17
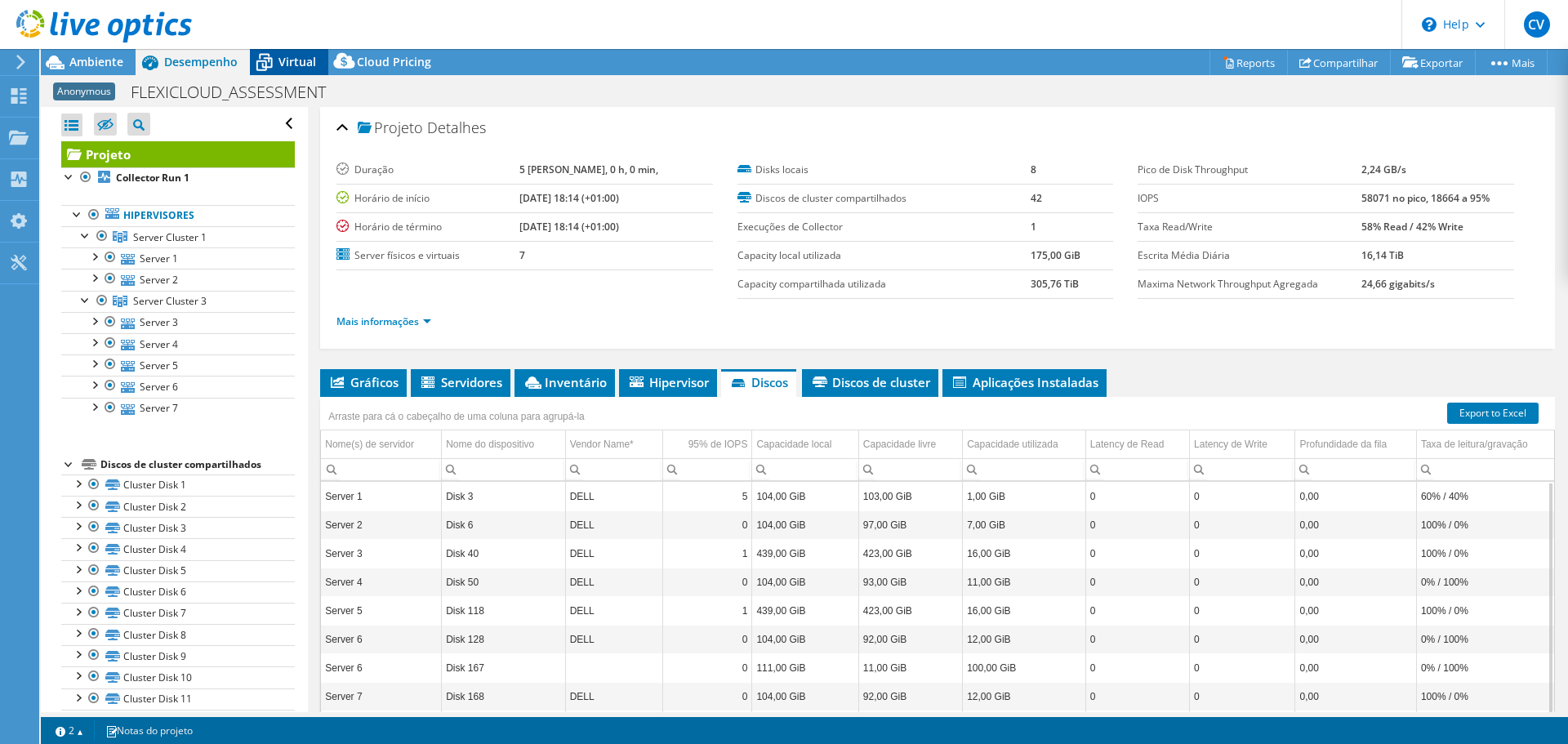
click at [291, 57] on span "Virtual" at bounding box center [297, 61] width 37 height 16
